Goal: Task Accomplishment & Management: Manage account settings

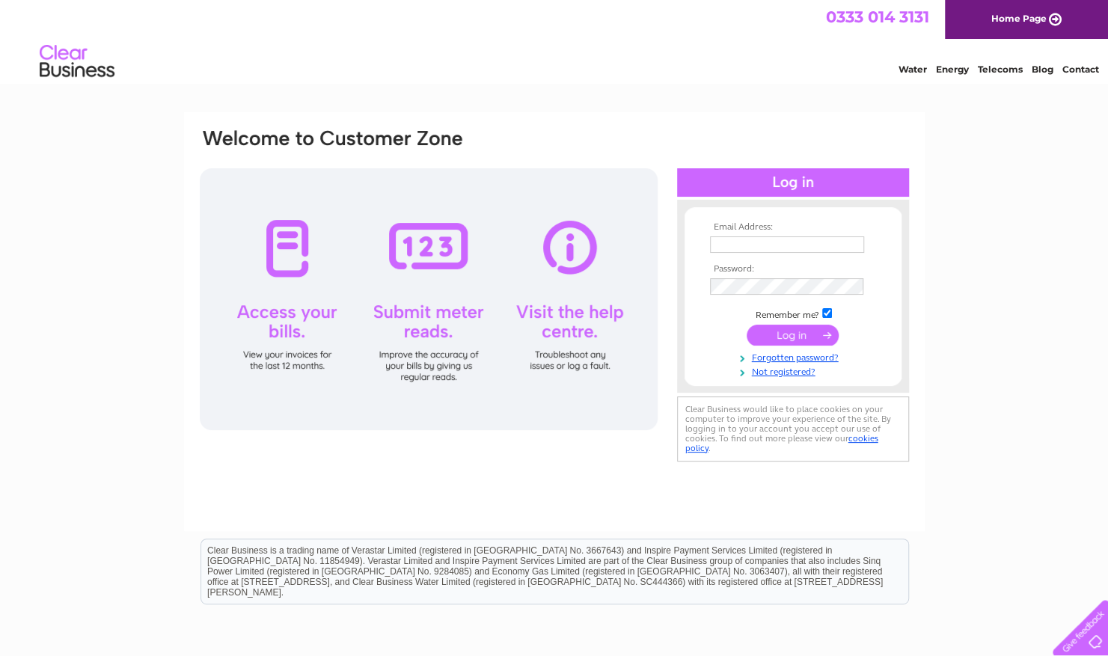
type input "adam.harding@howdengroup.com"
click at [796, 325] on input "submit" at bounding box center [792, 335] width 92 height 21
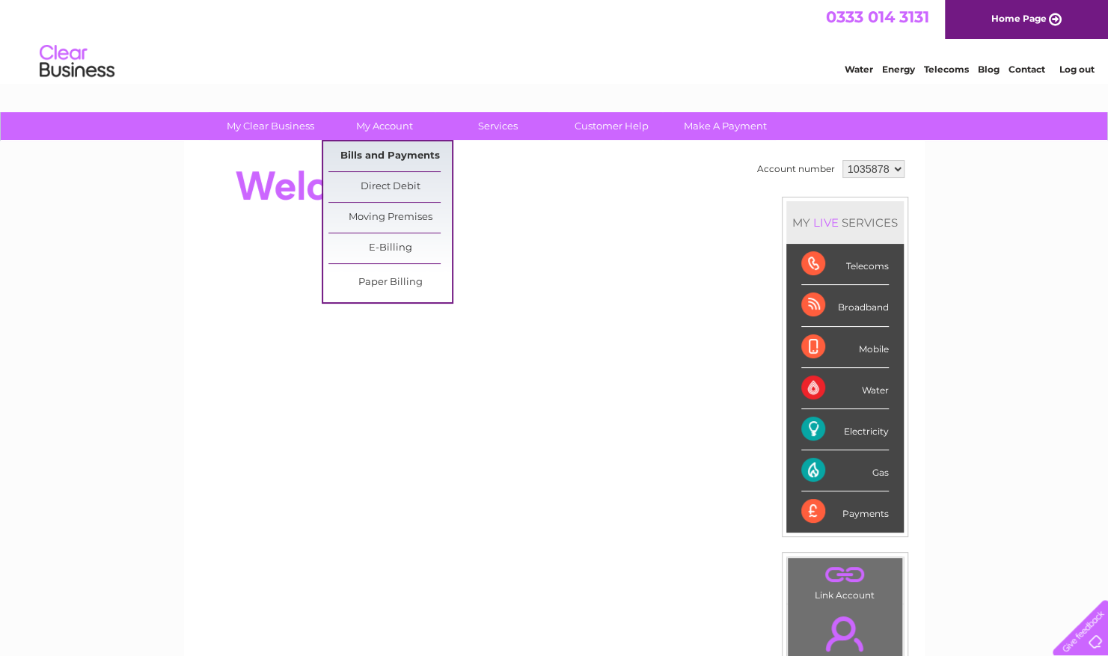
click at [386, 153] on link "Bills and Payments" at bounding box center [389, 156] width 123 height 30
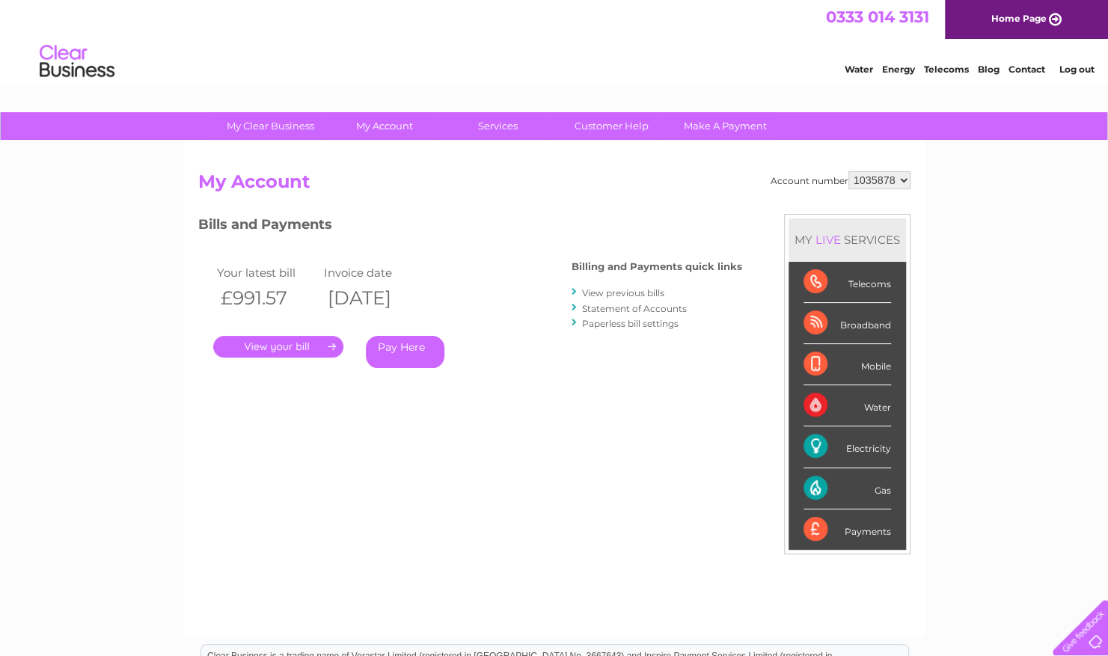
click at [296, 340] on link "." at bounding box center [278, 347] width 130 height 22
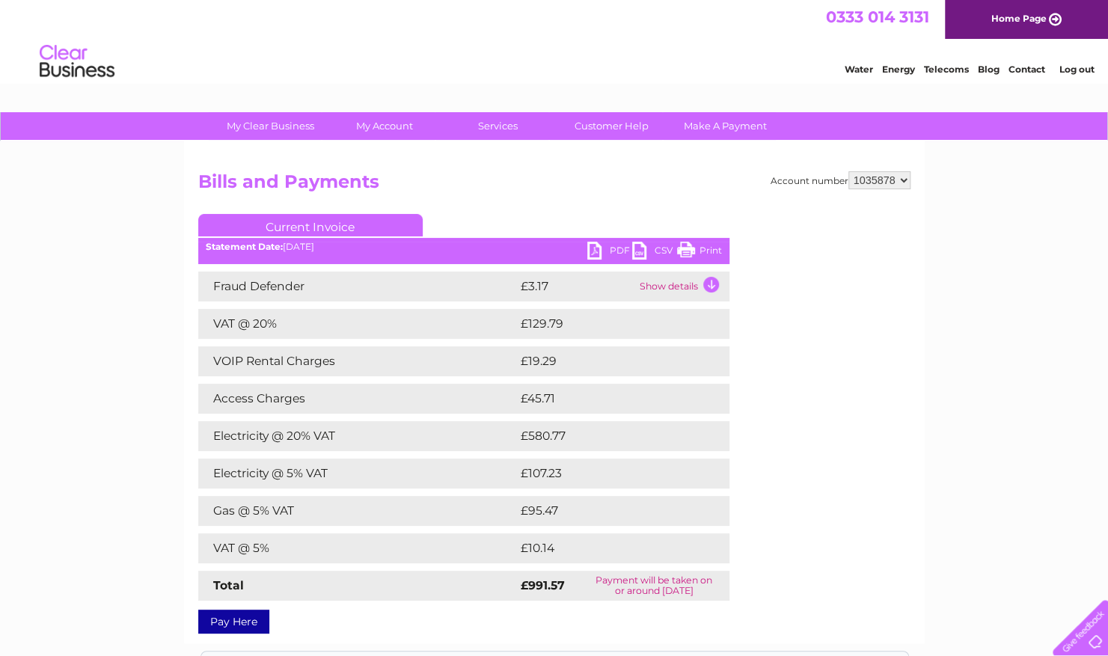
click at [612, 244] on link "PDF" at bounding box center [609, 253] width 45 height 22
